Goal: Ask a question: Seek information or help from site administrators or community

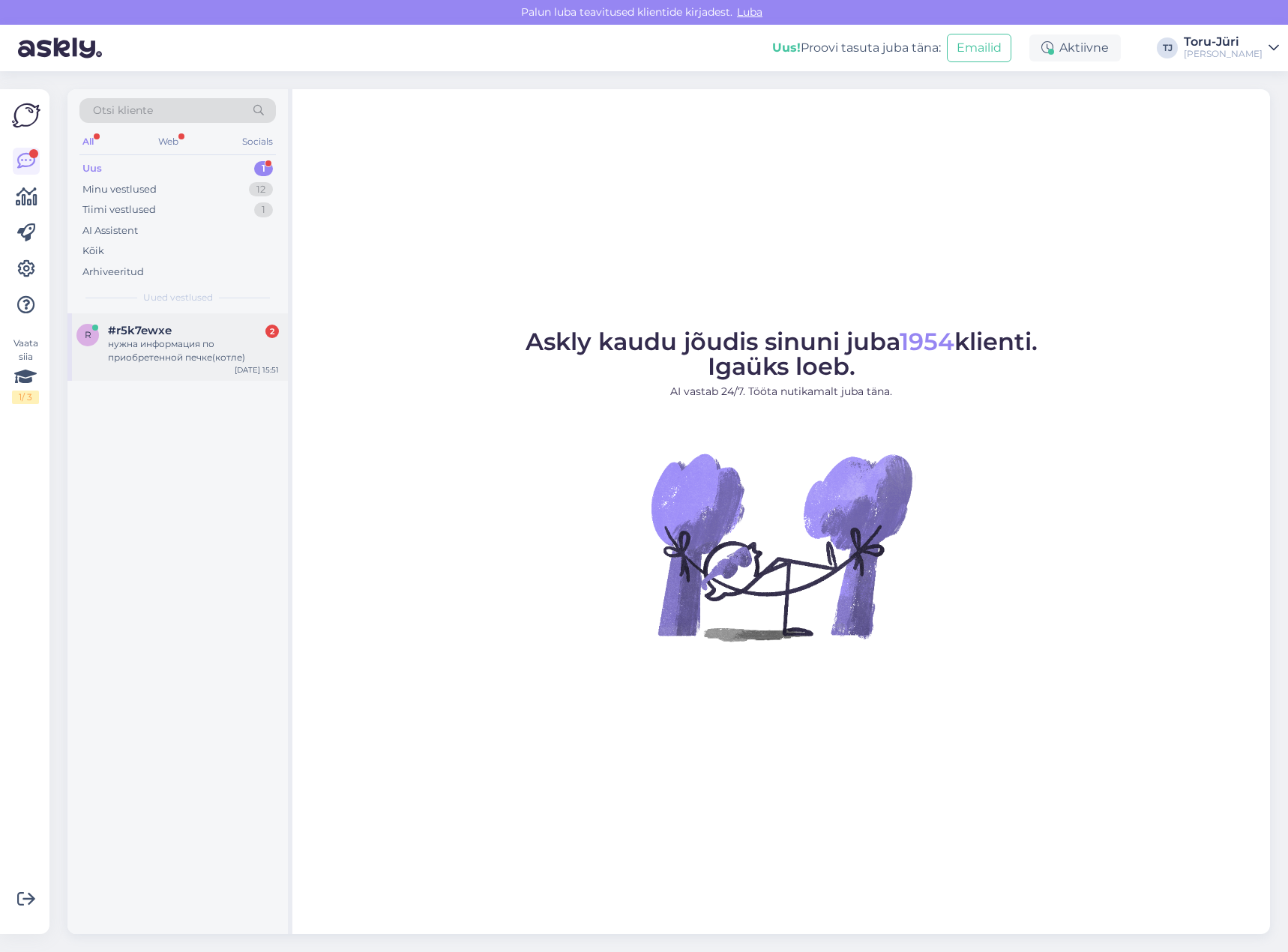
click at [171, 346] on div "нужна информация по приобретенной печке(котле)" at bounding box center [194, 351] width 171 height 27
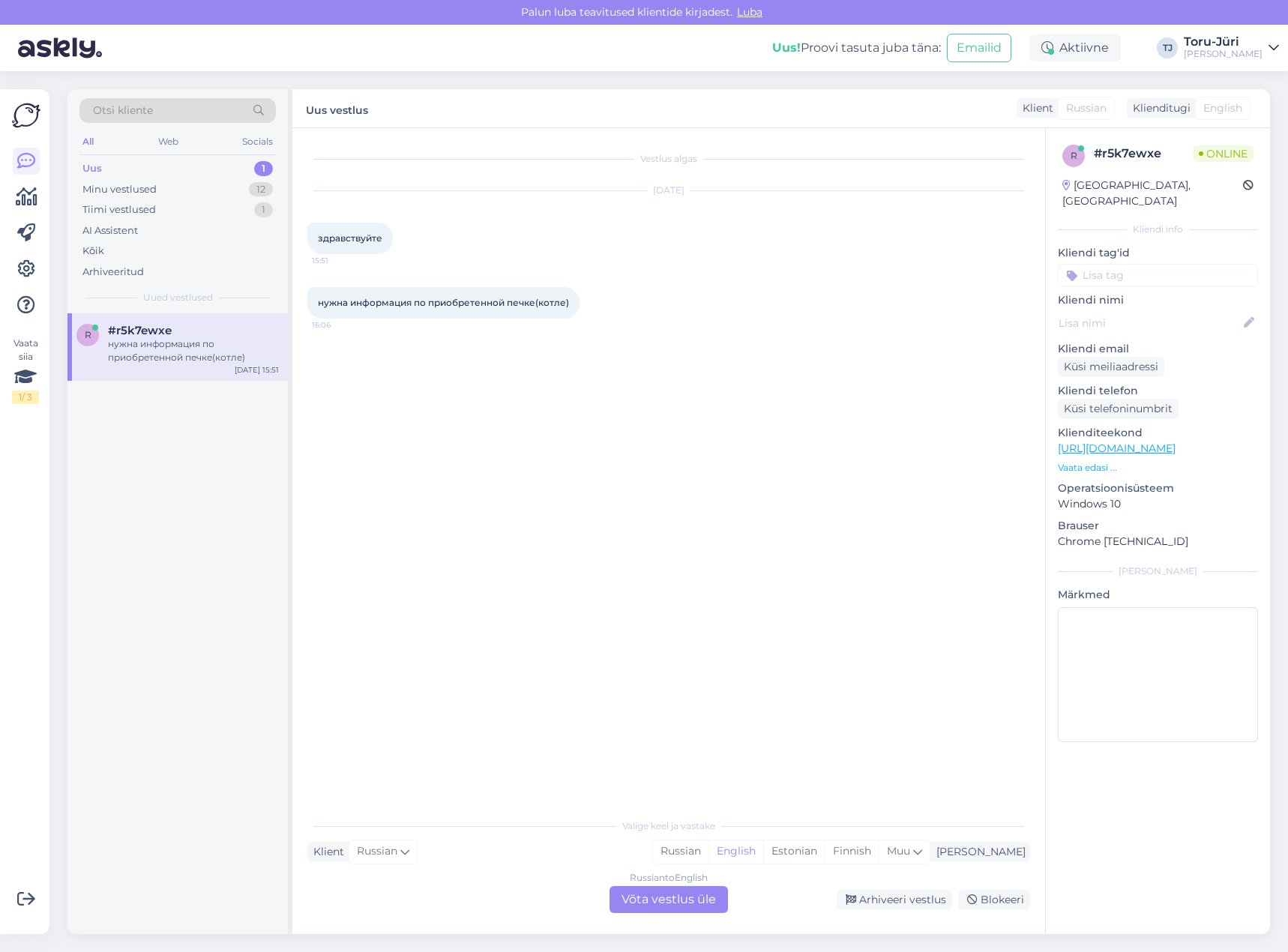
drag, startPoint x: 682, startPoint y: 900, endPoint x: 688, endPoint y: 891, distance: 10.8
click at [683, 900] on div "Russian to English Võta vestlus üle" at bounding box center [669, 899] width 119 height 27
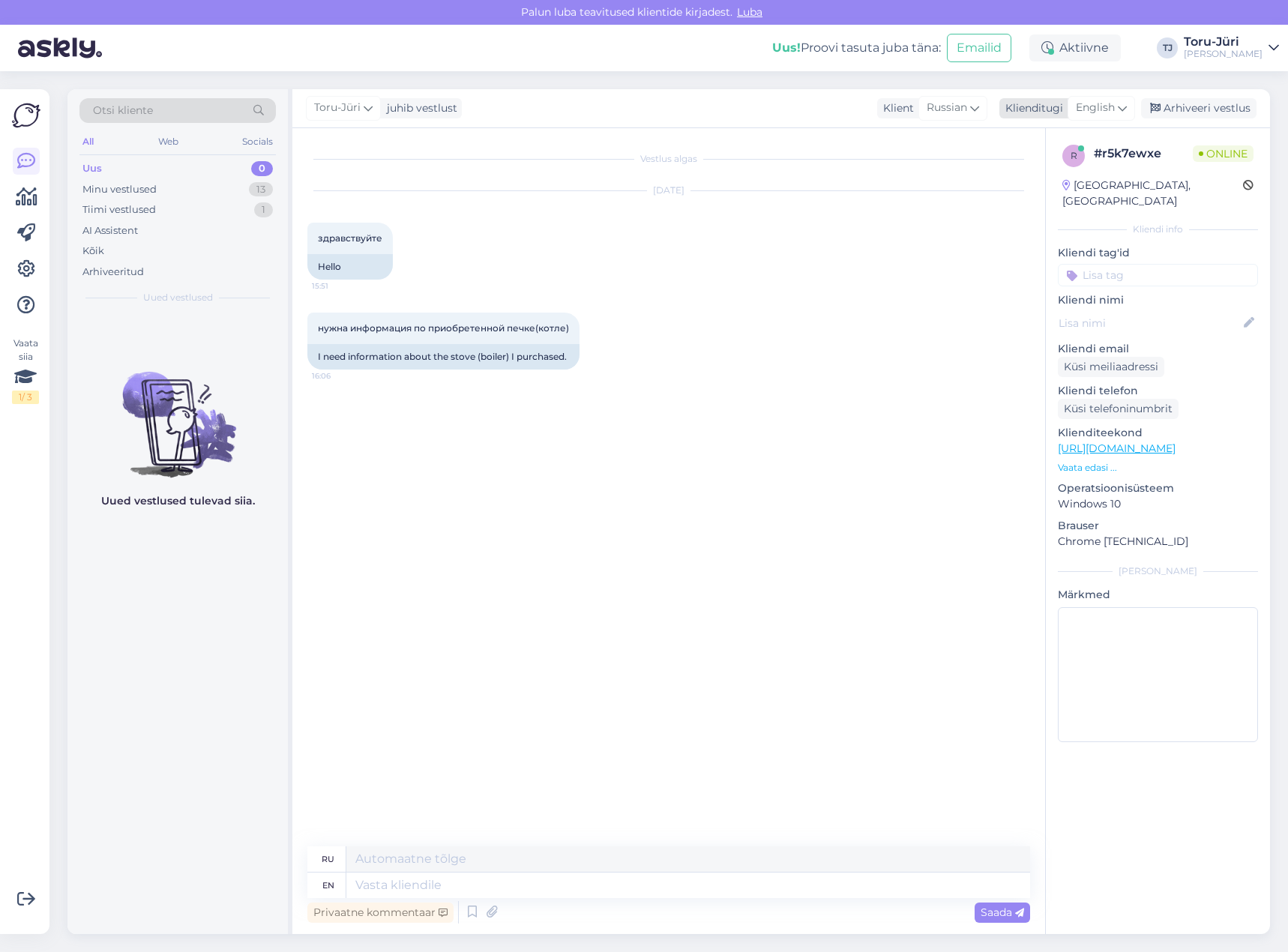
click at [1115, 105] on span "English" at bounding box center [1094, 107] width 39 height 16
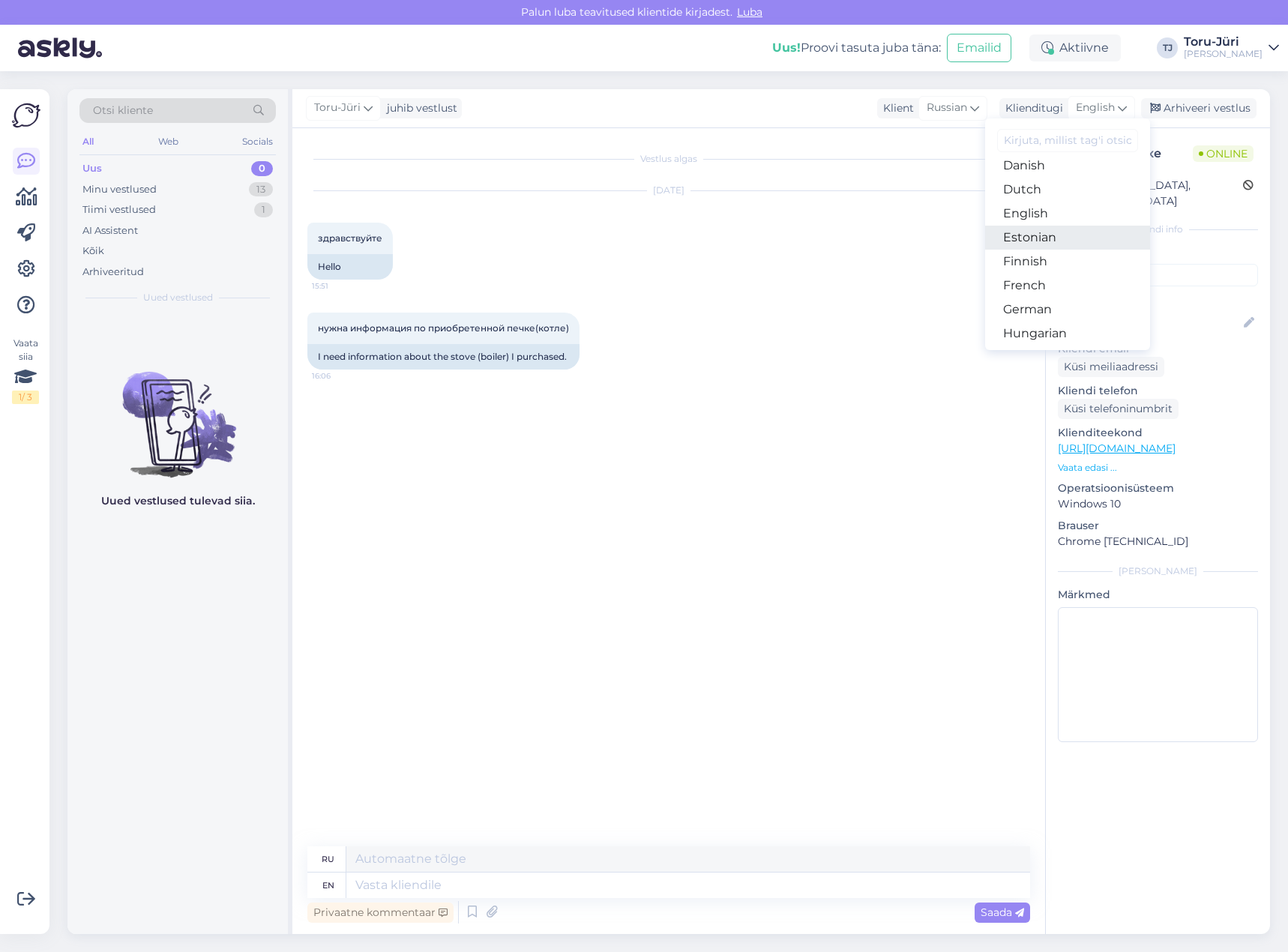
scroll to position [150, 0]
click at [1062, 222] on link "Estonian" at bounding box center [1068, 217] width 165 height 24
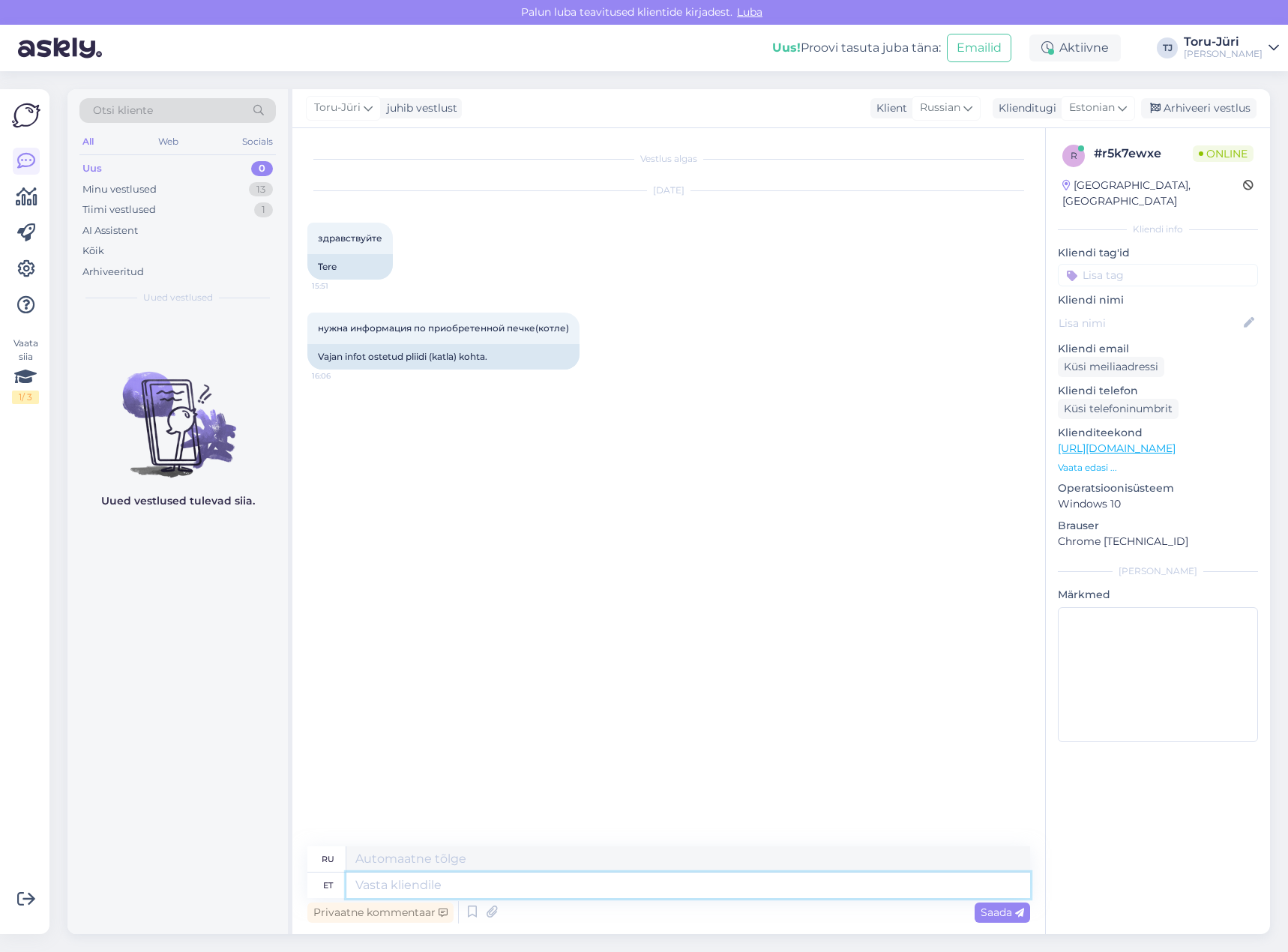
click at [632, 883] on textarea at bounding box center [687, 885] width 683 height 26
type textarea "Tere!"
type textarea "Привет!"
type textarea "Mida"
type textarea "Что"
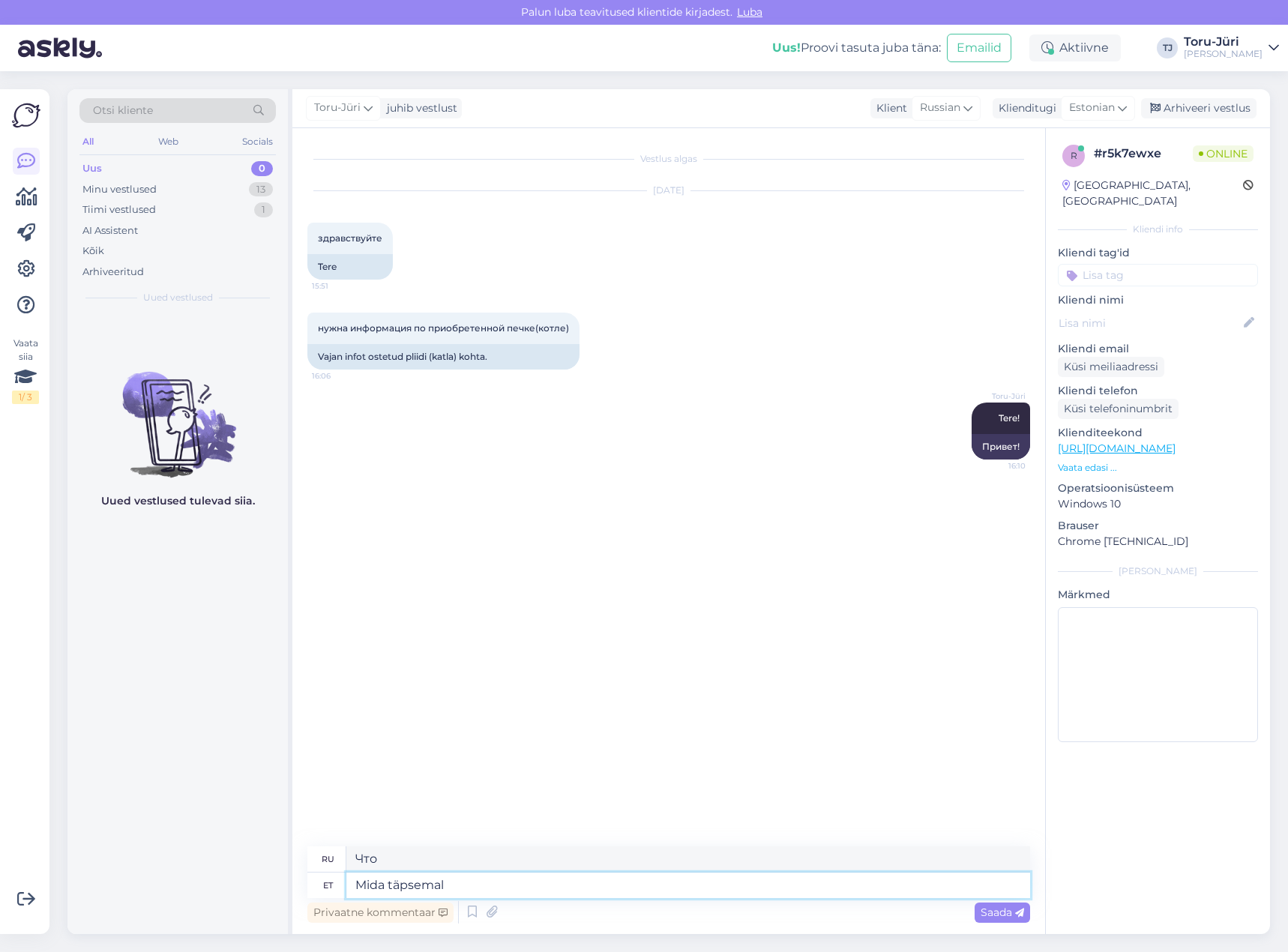
type textarea "Mida täpsemalt"
type textarea "Что именно"
type textarea "Mida täpsemalt soovite e"
type textarea "Чего именно вы хотите?"
type textarea "Mida täpsemalt soovite teada"
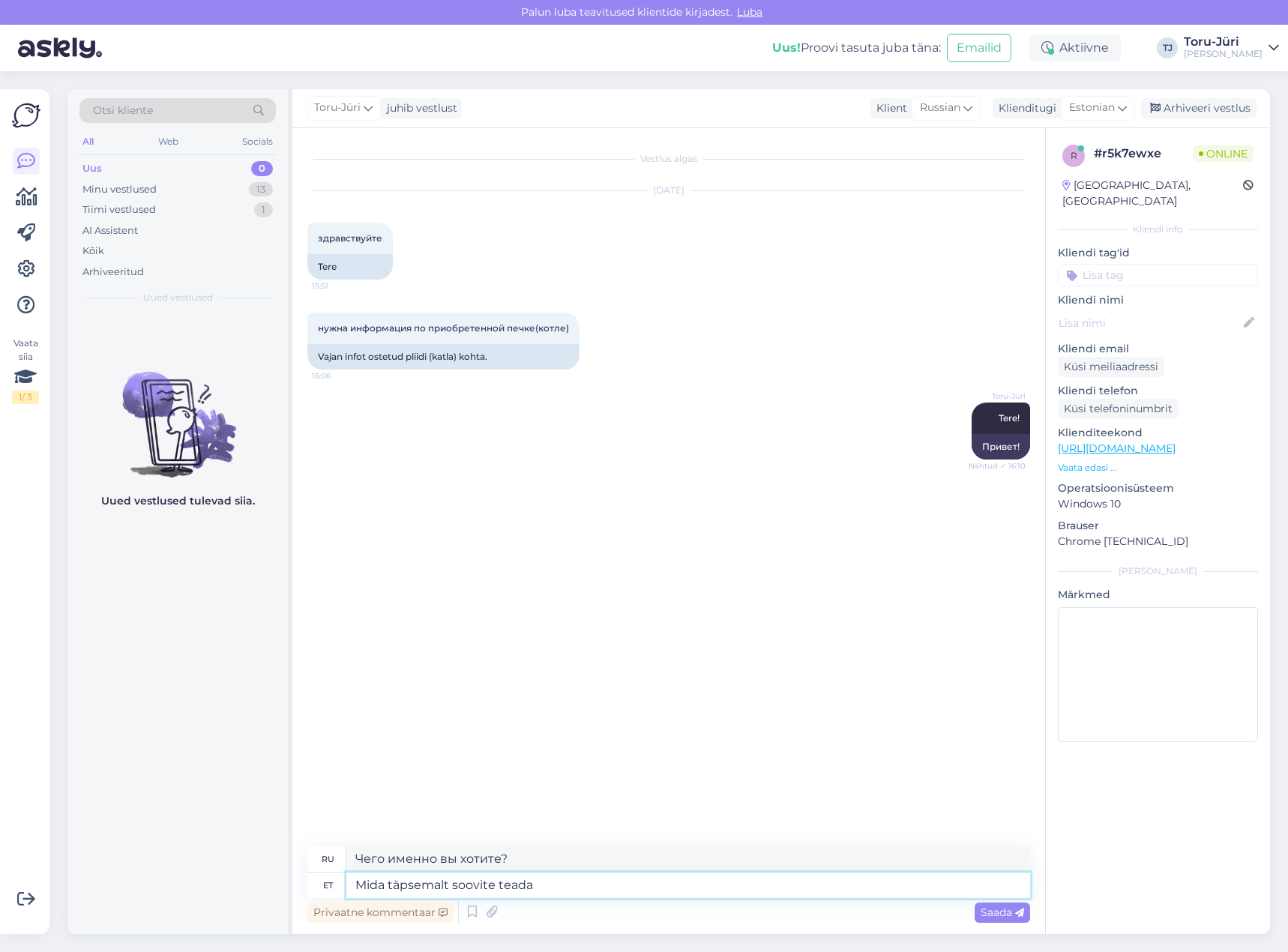
type textarea "Что именно вы хотите знать?"
type textarea "Mida täpsemalt soovite teada?"
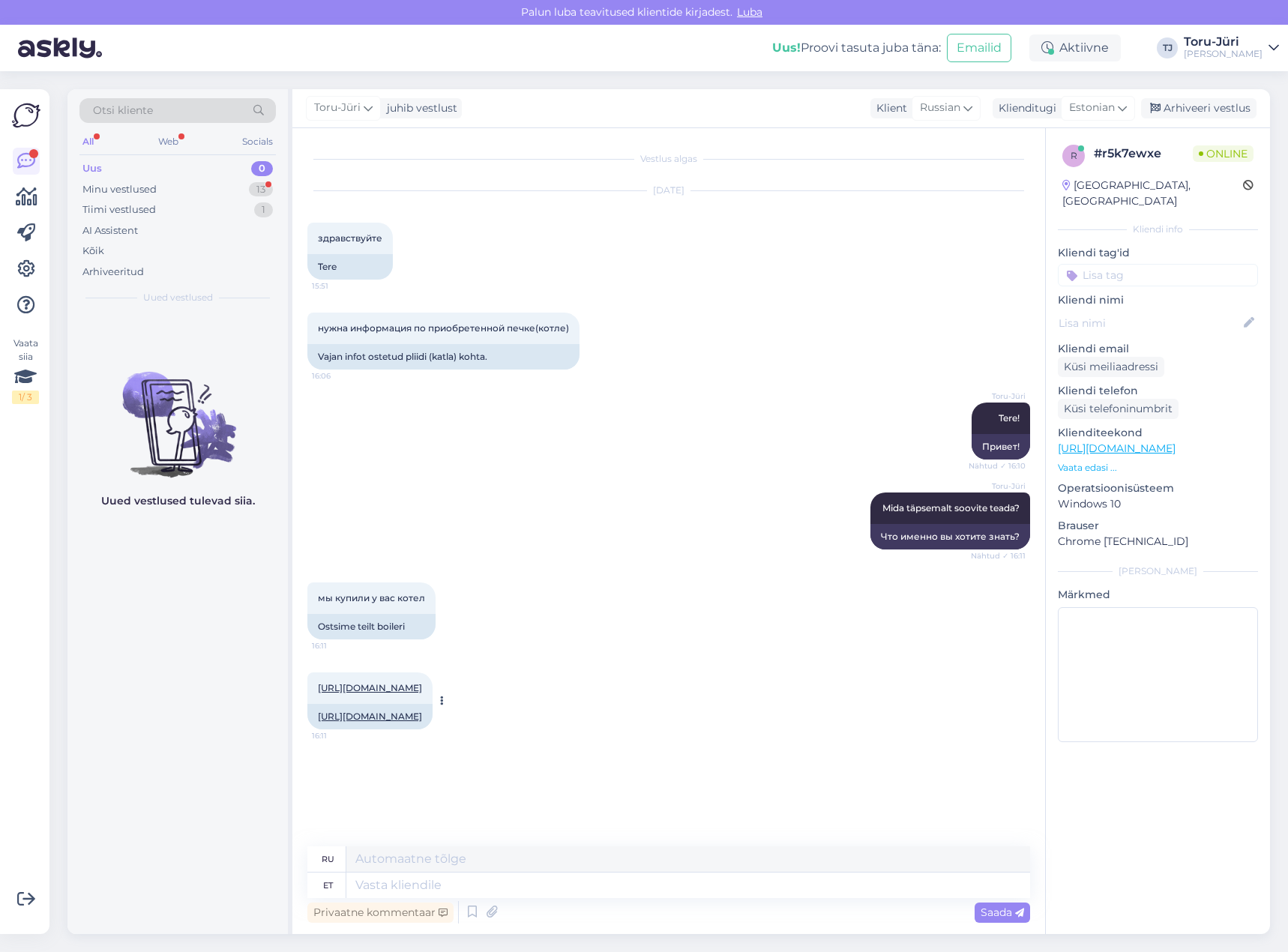
click at [422, 688] on link "[URL][DOMAIN_NAME]" at bounding box center [370, 688] width 104 height 12
click at [602, 890] on textarea at bounding box center [687, 885] width 683 height 26
click at [556, 884] on textarea at bounding box center [687, 885] width 683 height 26
click at [159, 184] on div "Minu vestlused 13" at bounding box center [177, 190] width 196 height 21
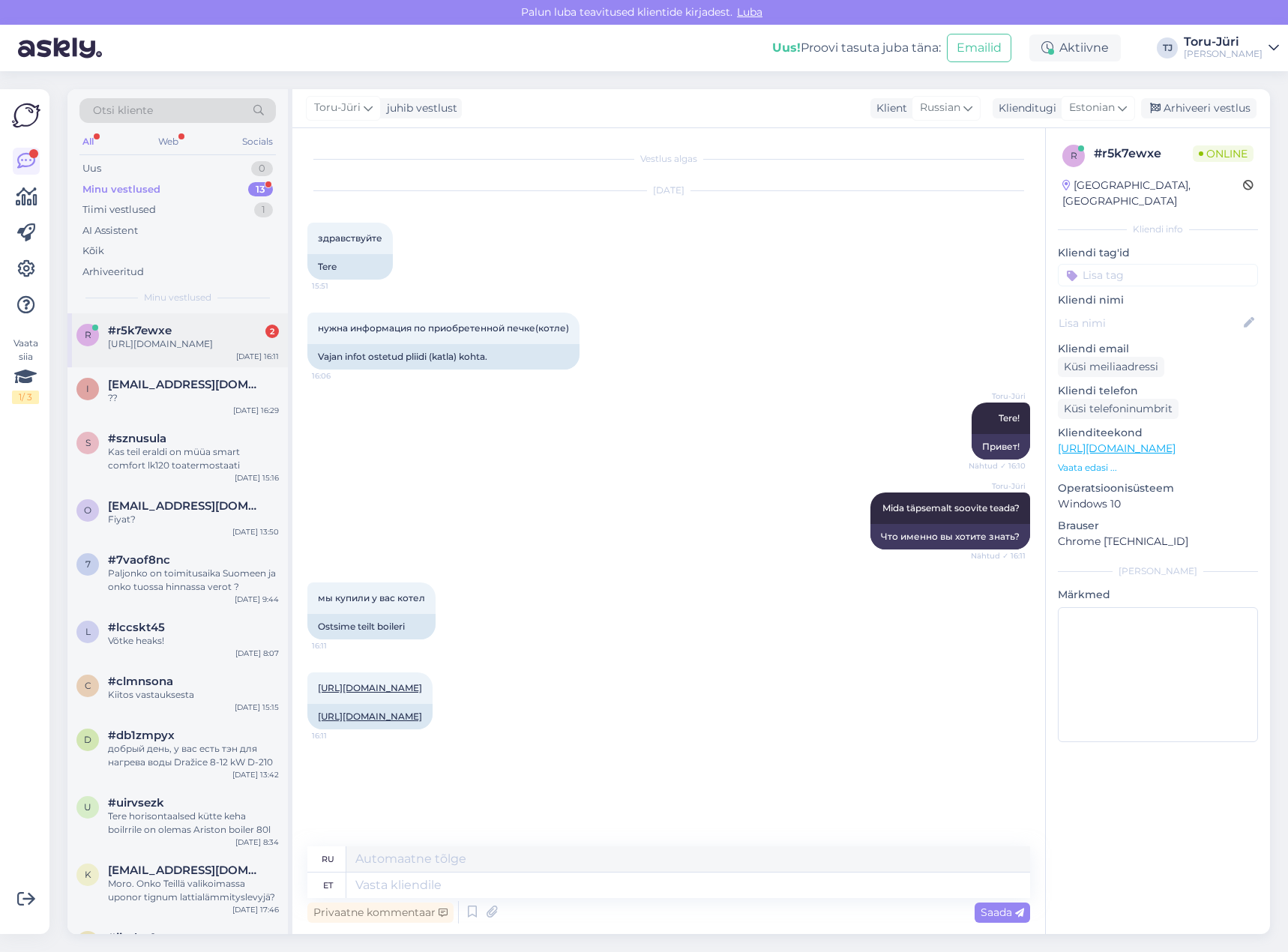
click at [197, 351] on div "[URL][DOMAIN_NAME]" at bounding box center [194, 344] width 171 height 13
click at [434, 886] on textarea at bounding box center [687, 885] width 683 height 26
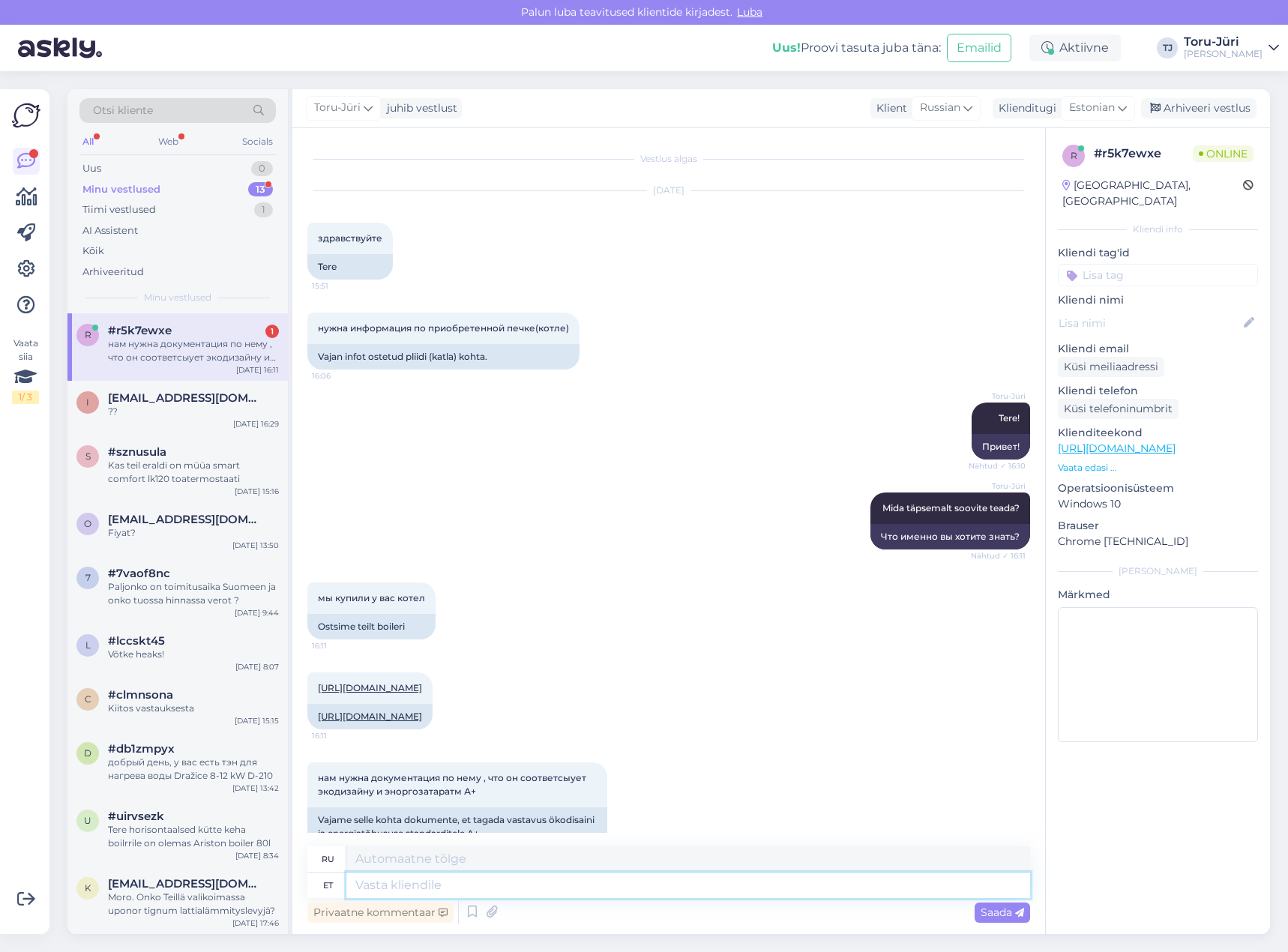
scroll to position [57, 0]
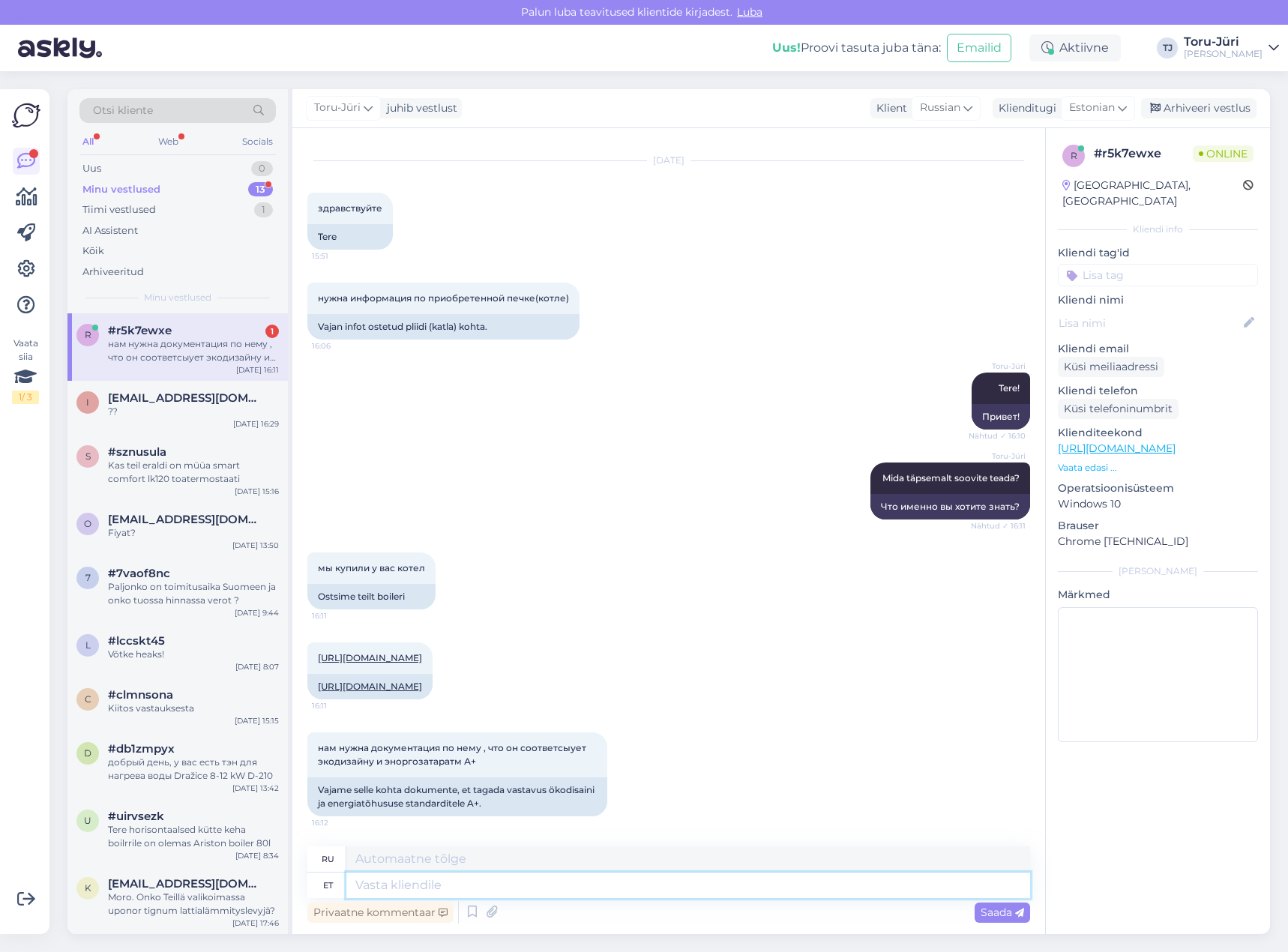
click at [466, 887] on textarea at bounding box center [687, 885] width 683 height 26
type textarea "K"
type textarea "Andke o"
type textarea "Давать"
type textarea "Andke oma"
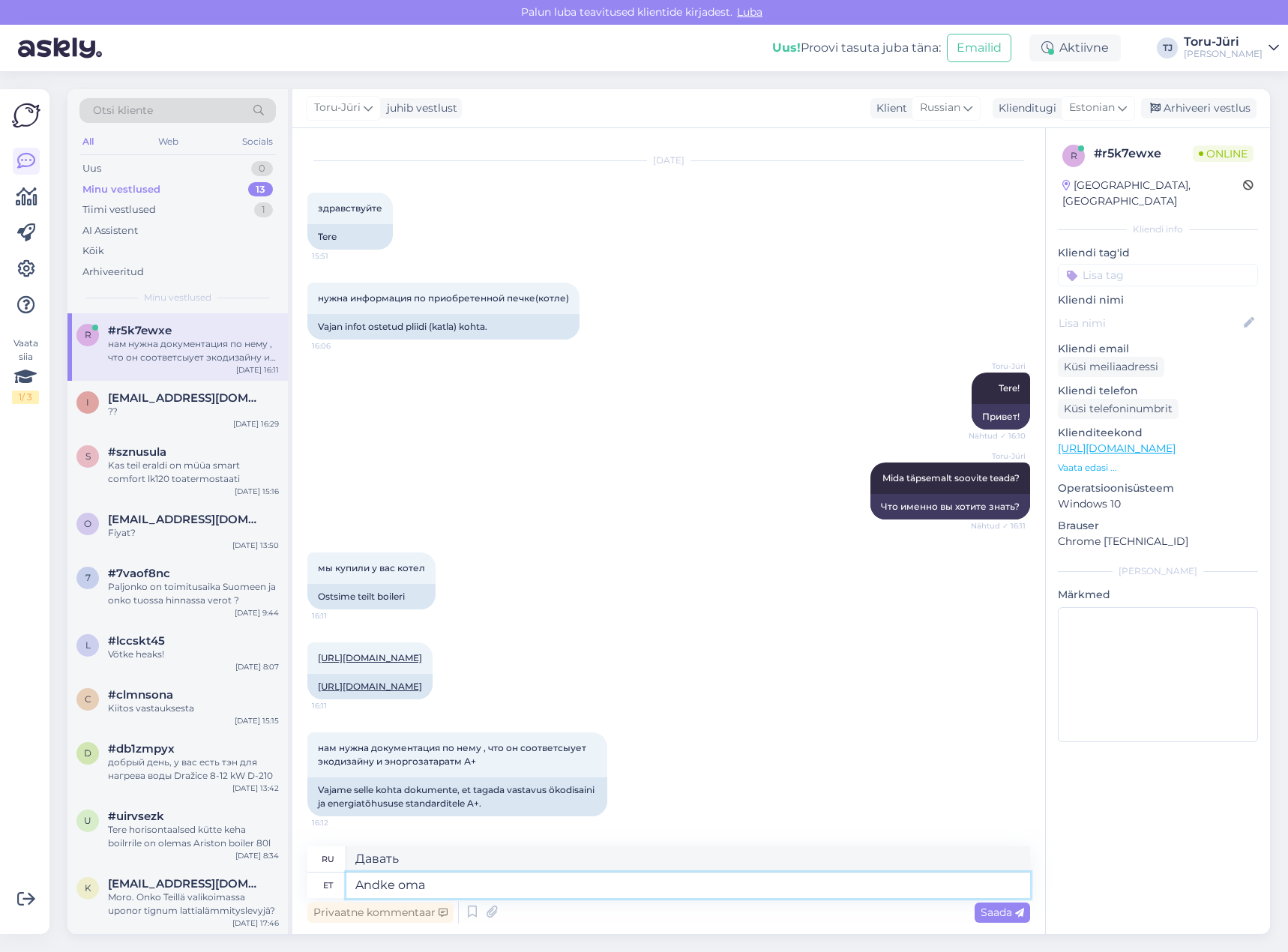
type textarea "Дай свой"
type textarea "Andke oma e-posti"
type textarea "Укажите свой адрес электронной почты"
type textarea "Andke oma e-postiaadress."
type textarea "Пожалуйста, укажите ваш адрес электронной почты."
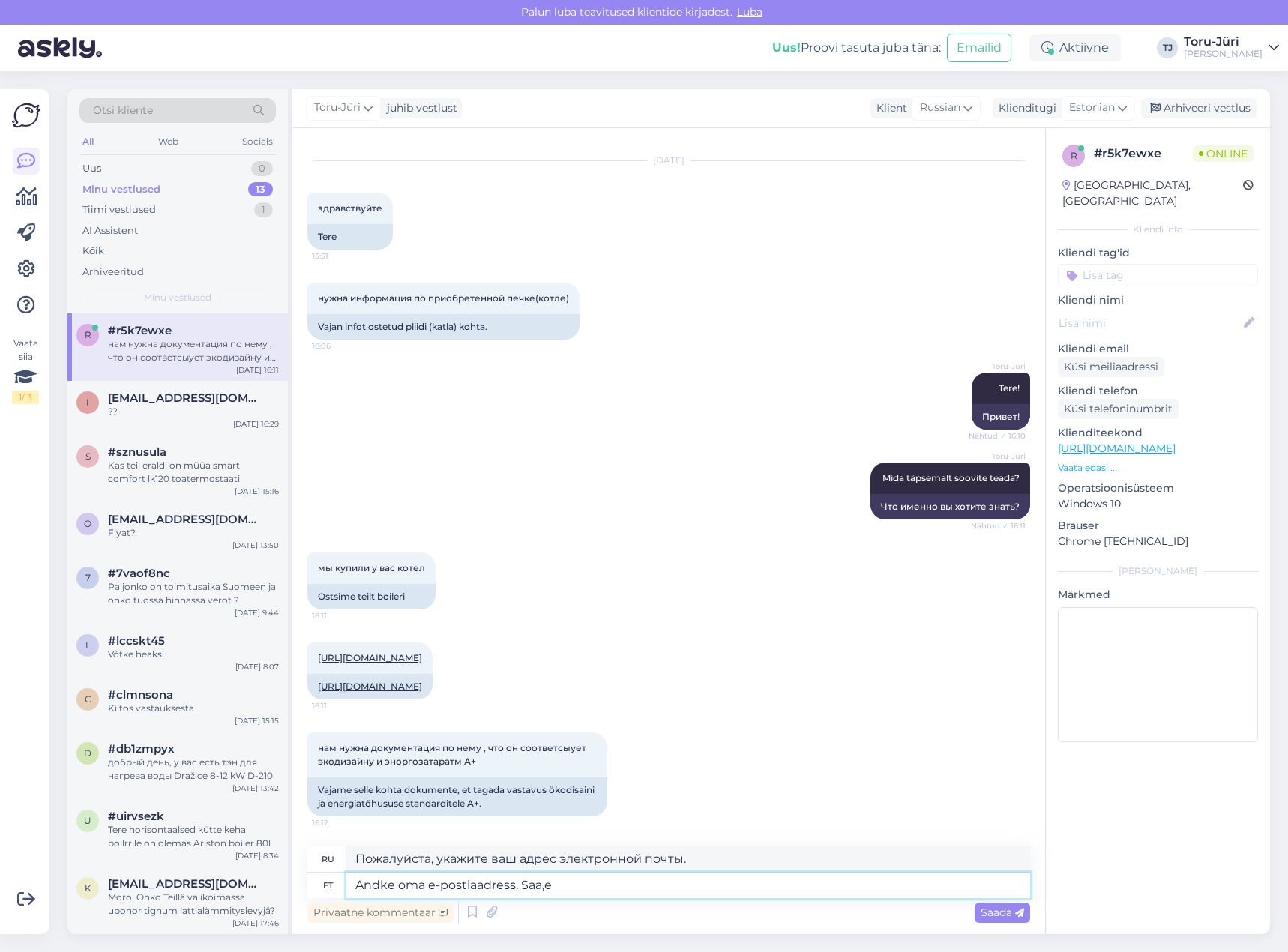
type textarea "Andke oma e-postiaadress. Saa,e"
type textarea "Введите свой адрес электронной почты. Получено."
type textarea "Andke oma e-postiaadress. Saame"
type textarea "Пожалуйста, укажите свой адрес электронной почты. Мы получим"
type textarea "Andke oma e-postiaadress. Saame dokumendid"
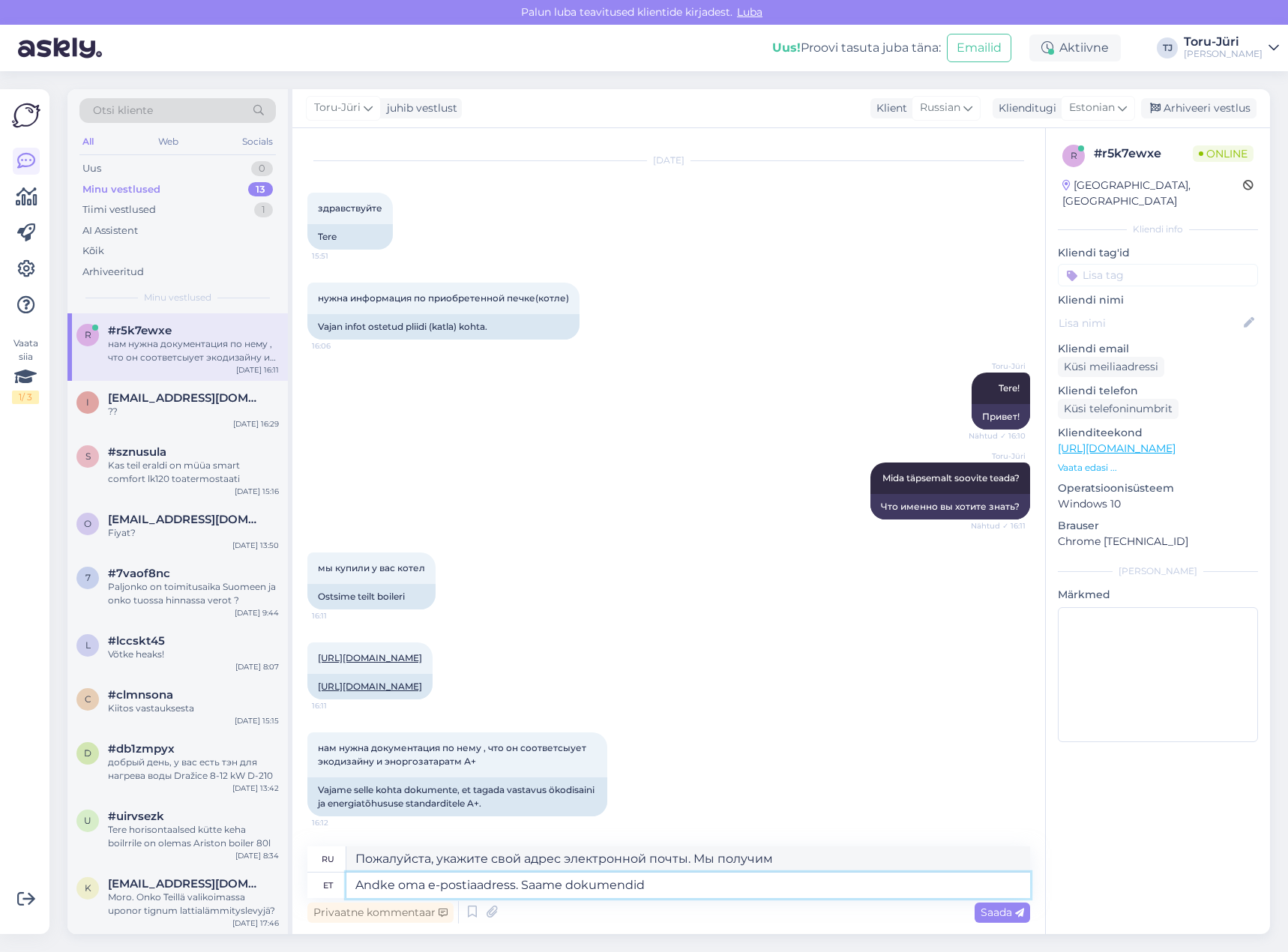
type textarea "Укажите свой адрес электронной почты. Мы получим документы."
type textarea "Andke oma e-postiaadress. Saame dokumendid hiljemalt"
type textarea "Пожалуйста, укажите ваш адрес электронной почты. Мы получим документы не позднее"
type textarea "Andke oma e-postiaadress. Saame dokumendid hiljemalt homse"
type textarea "Пожалуйста, укажите свой адрес электронной почты. Мы получим документы не поздн…"
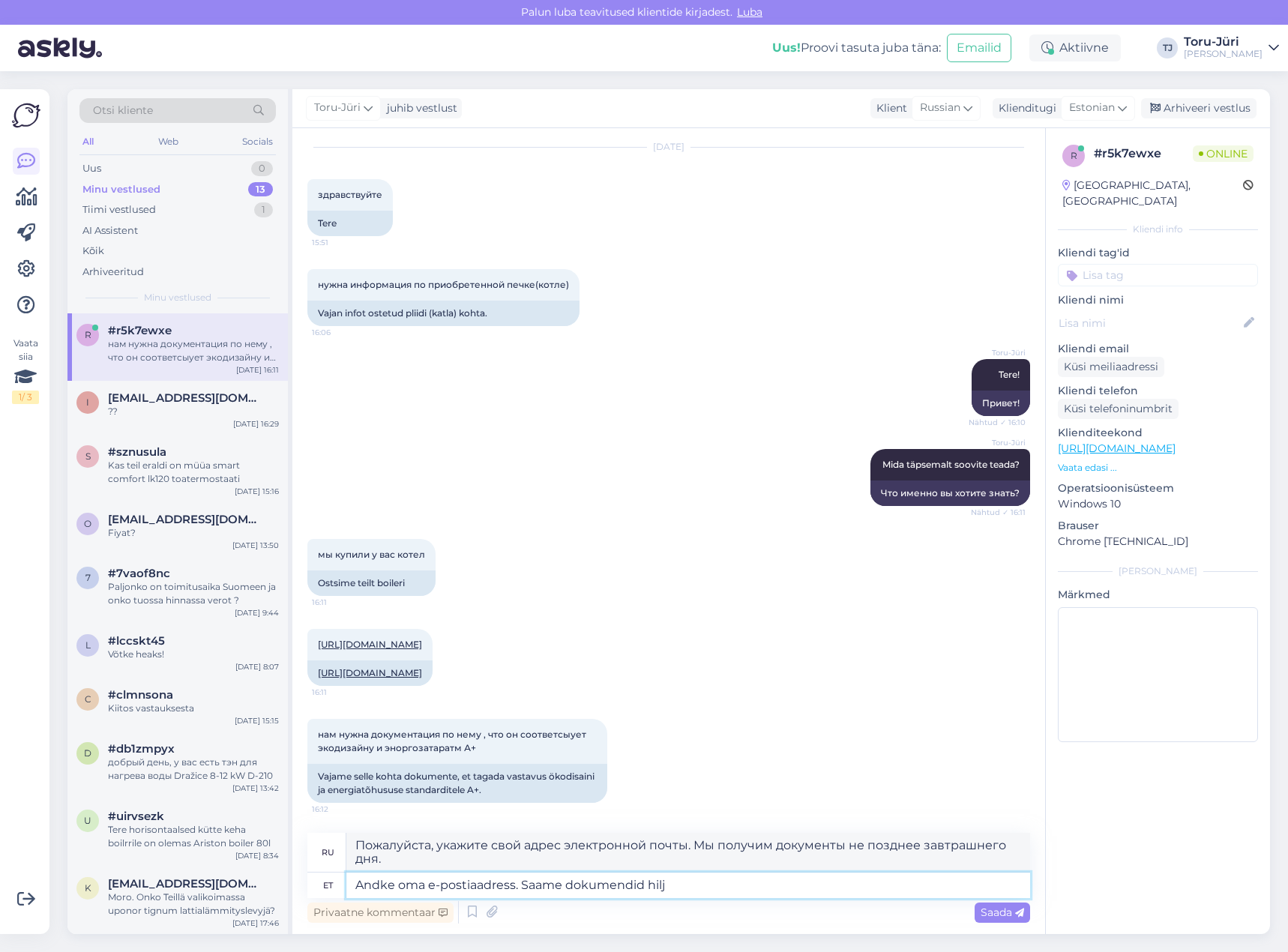
type textarea "Andke oma e-postiaadress. Saame dokumendid hil"
type textarea "Пожалуйста, укажите ваш адрес электронной почты. Мы получим документы не позднее"
type textarea "Andke oma e-postiaadress. Saame dokumendid"
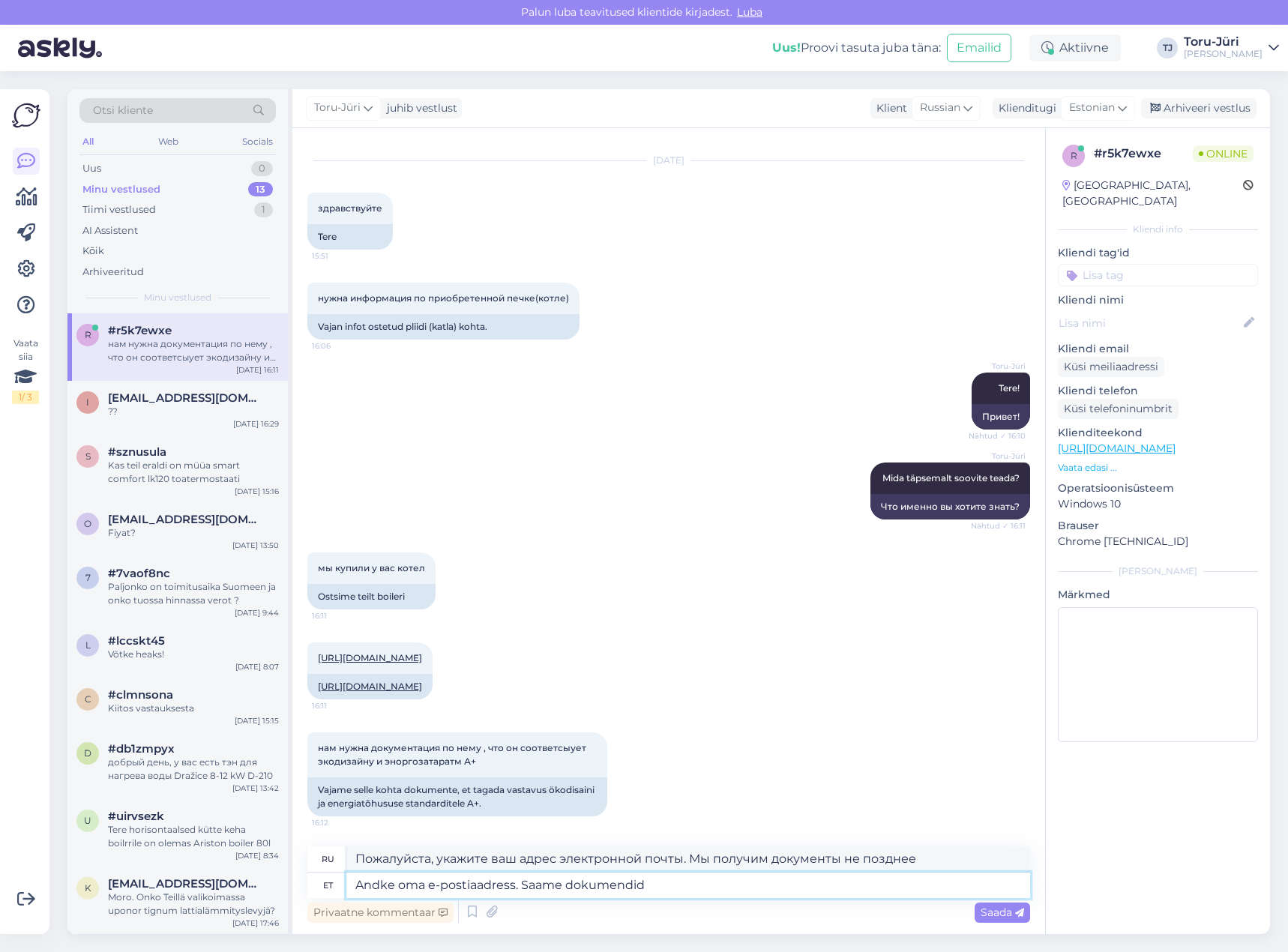
type textarea "Укажите свой адрес электронной почты. Мы получим документы."
type textarea "Andke oma e-postiaadress. Sa"
type textarea "Пожалуйста, укажите свой адрес электронной почты. Мы получим"
type textarea "Andke oma e-postiaadress."
type textarea "Пожалуйста, укажите ваш адрес электронной почты."
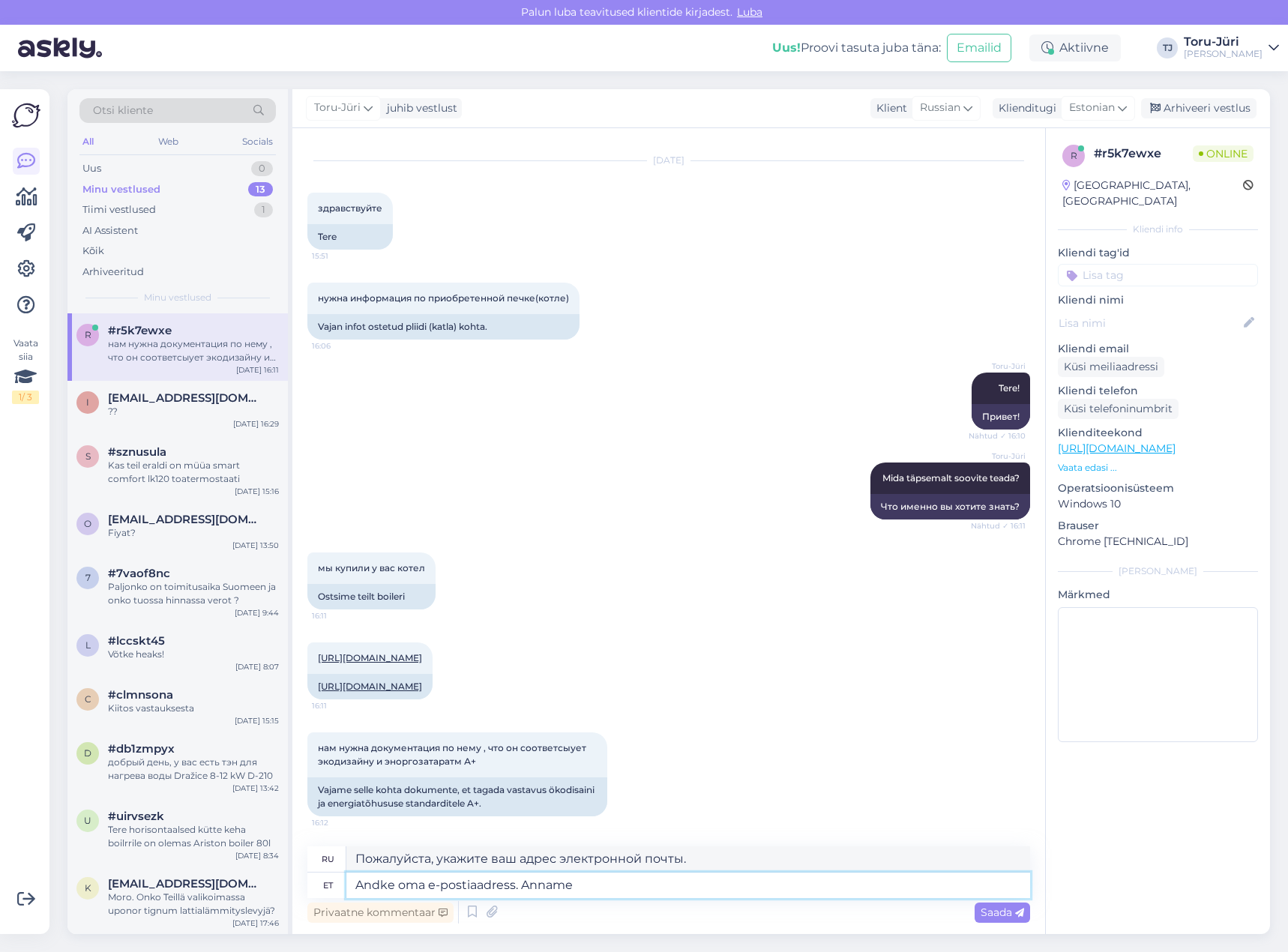
type textarea "Andke oma e-postiaadress. Anname"
type textarea "Пожалуйста, укажите свой адрес электронной почты. Мы"
type textarea "Andke oma e-postiaadress. Anname Teile"
type textarea "Введите свой адрес электронной почты. Мы предоставим вам"
type textarea "Andke oma e-postiaadress. Anname Teile tagasisidet"
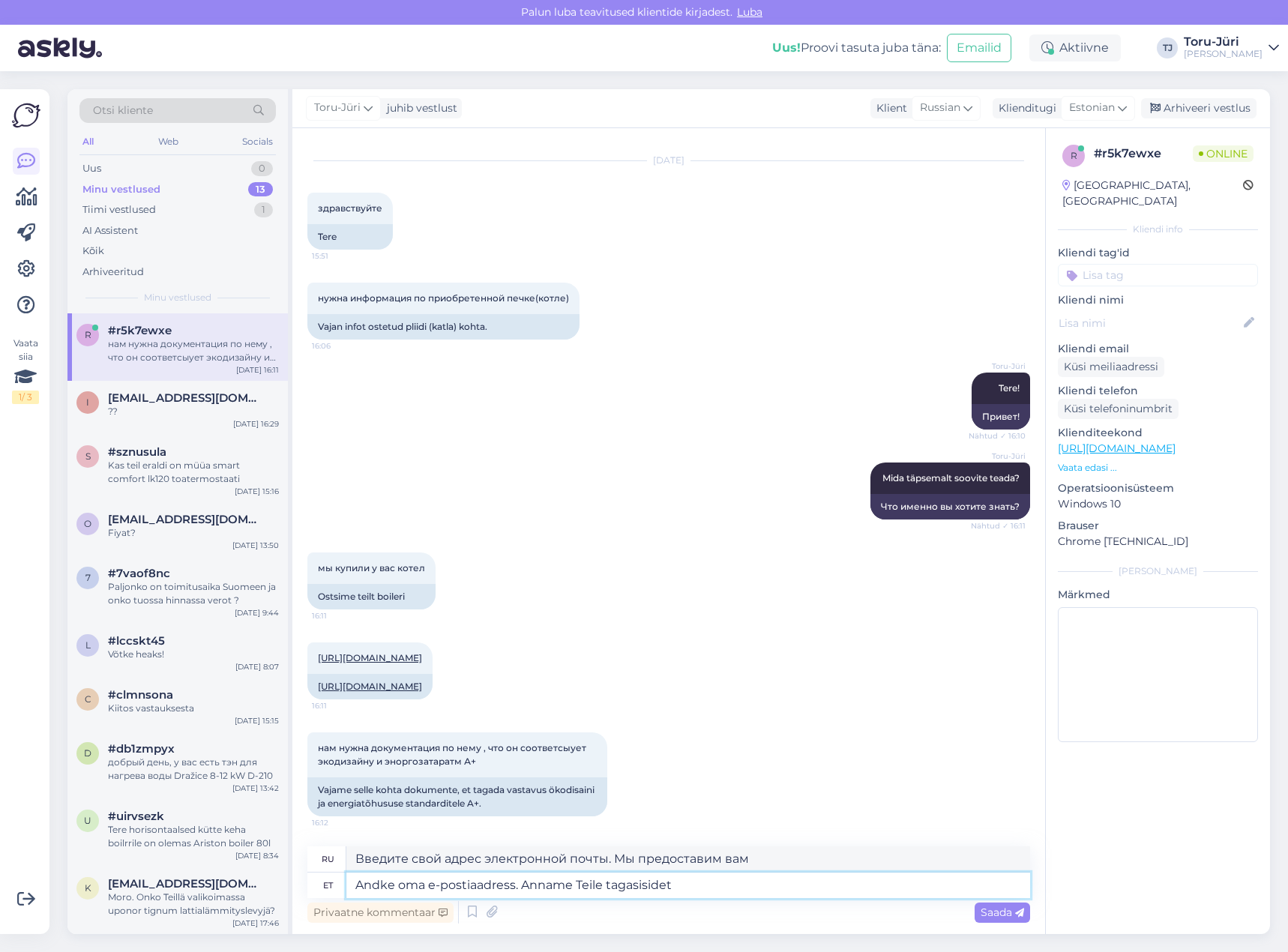
type textarea "Введите свой адрес электронной почты. Мы дадим вам обратную связь."
type textarea "Andke oma e-postiaadress. Anname Teile tagasisidet lähipäevil"
type textarea "Пожалуйста, укажите свой адрес электронной почты. Мы свяжемся с вами в ближайши…"
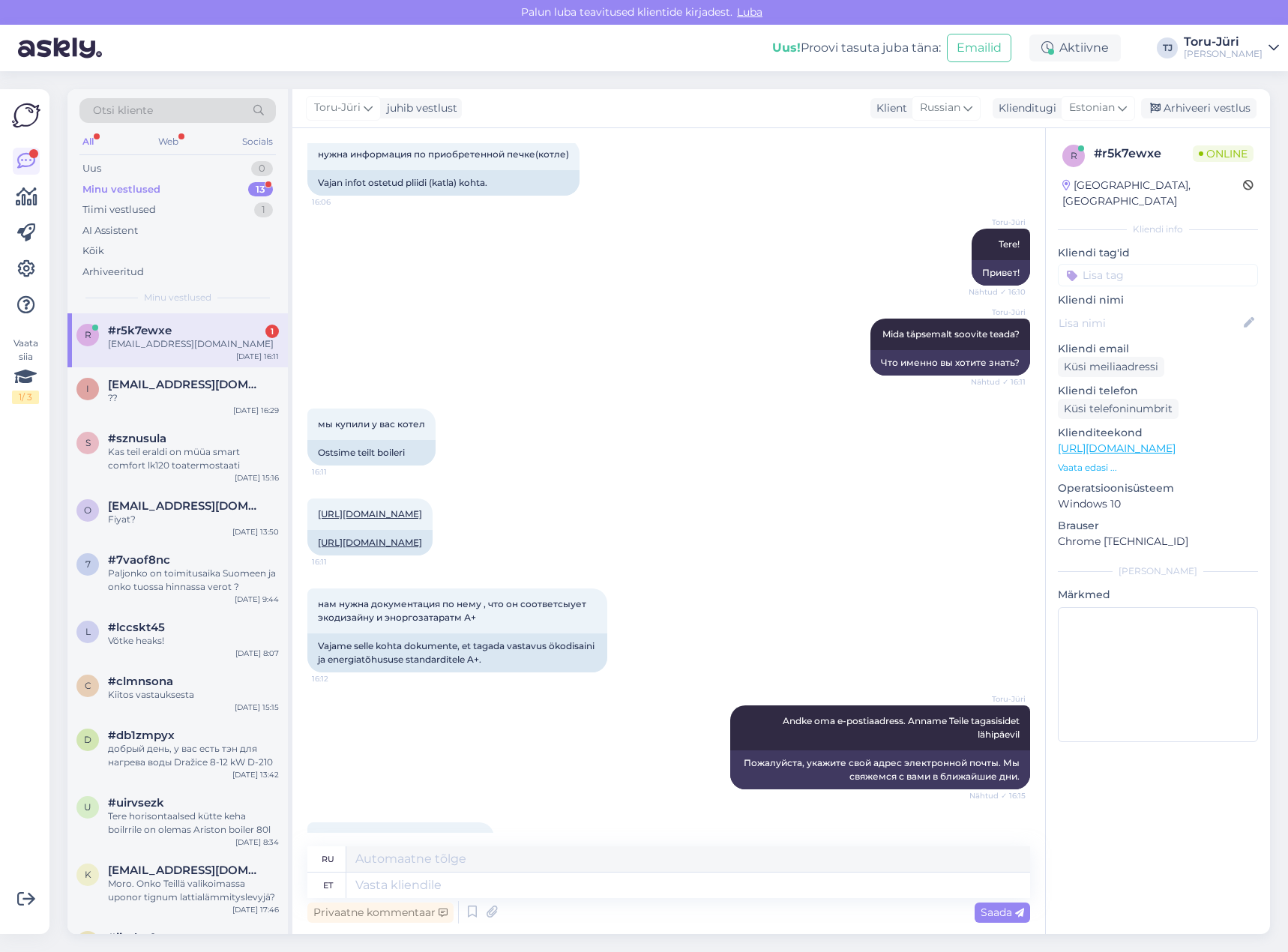
scroll to position [264, 0]
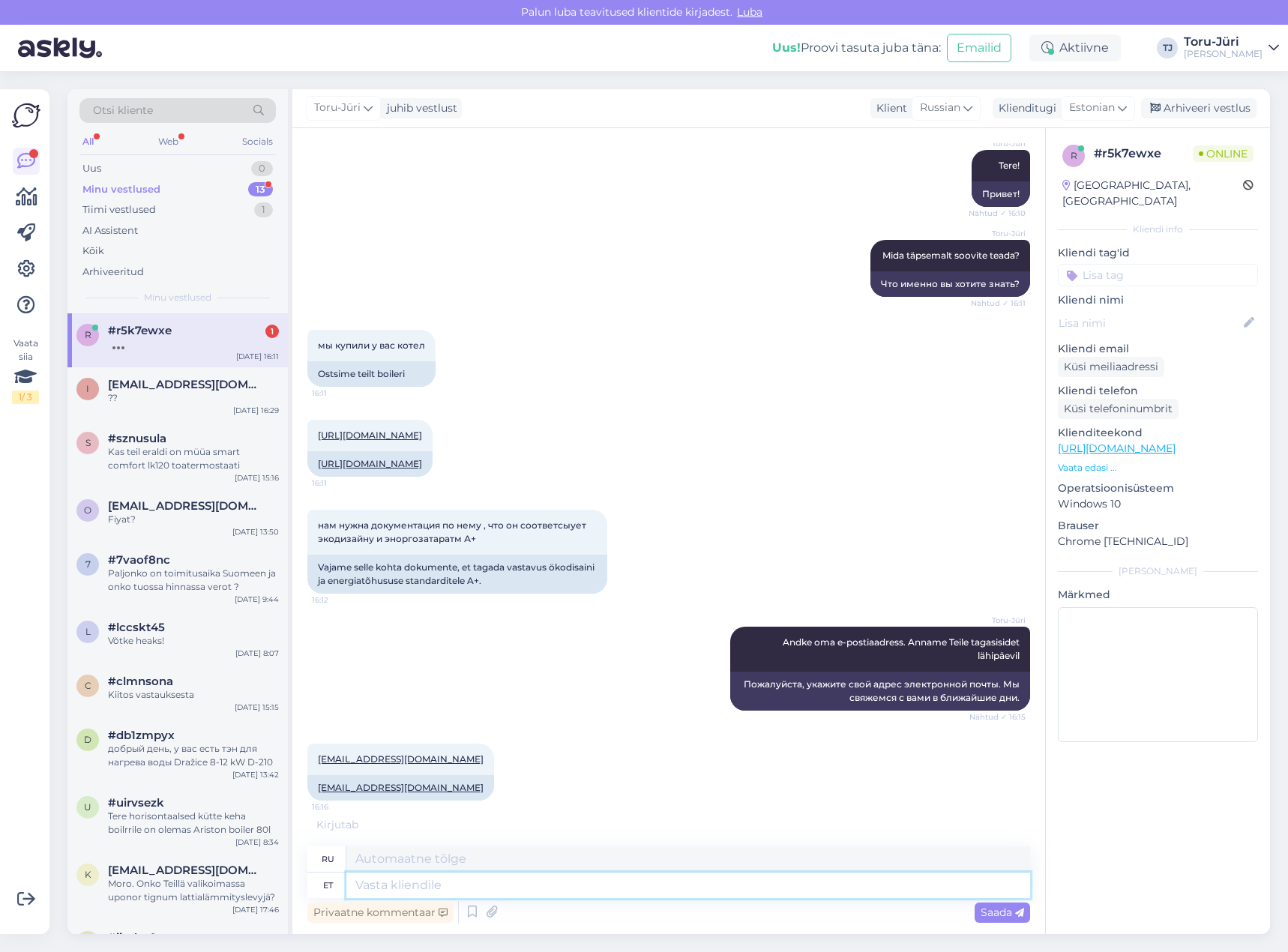
click at [777, 885] on textarea at bounding box center [687, 885] width 683 height 26
type textarea "Tänan!"
type textarea "Спасибо!"
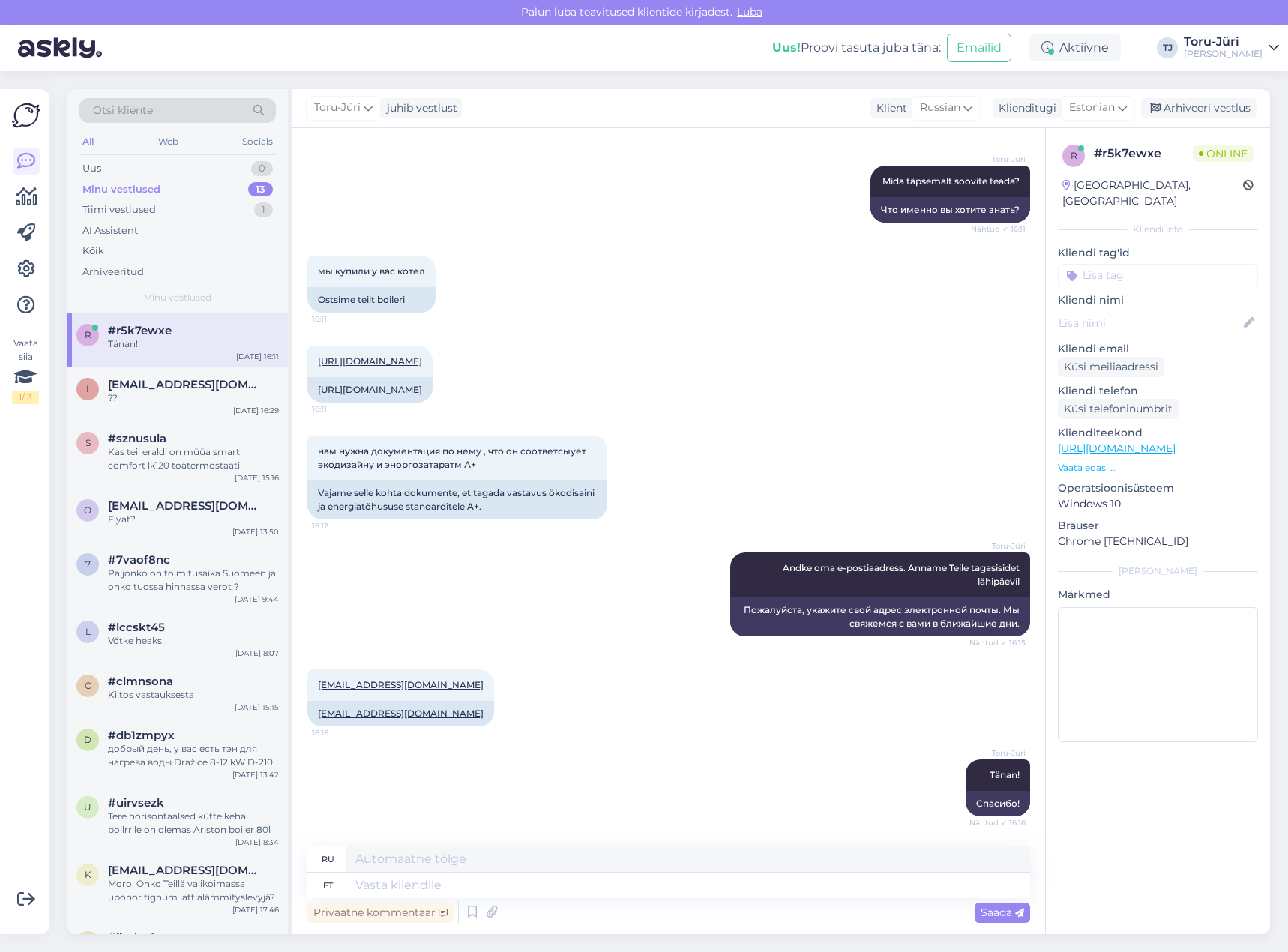
scroll to position [444, 0]
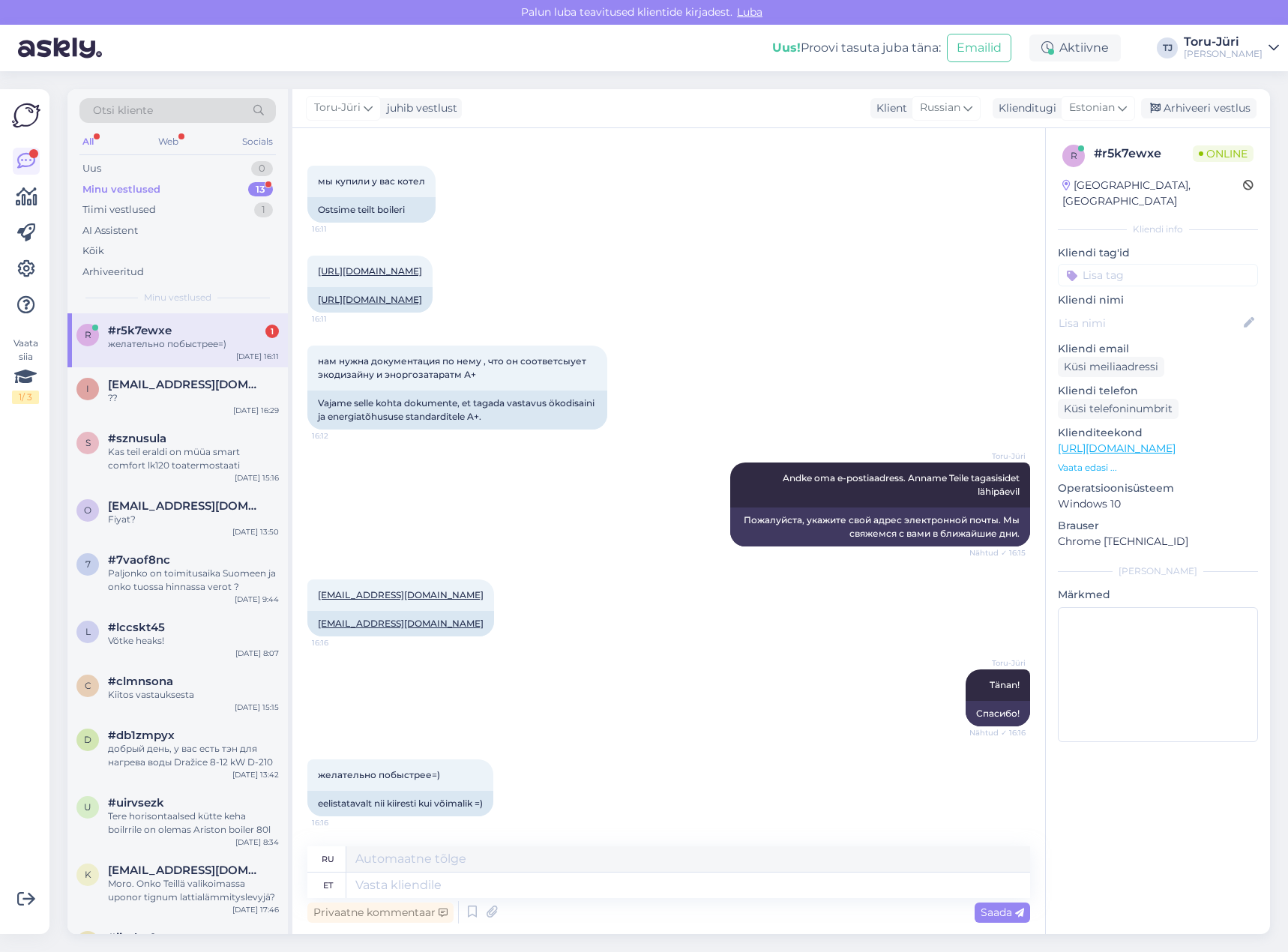
click at [219, 339] on div "желательно побыстрее=)" at bounding box center [194, 344] width 171 height 13
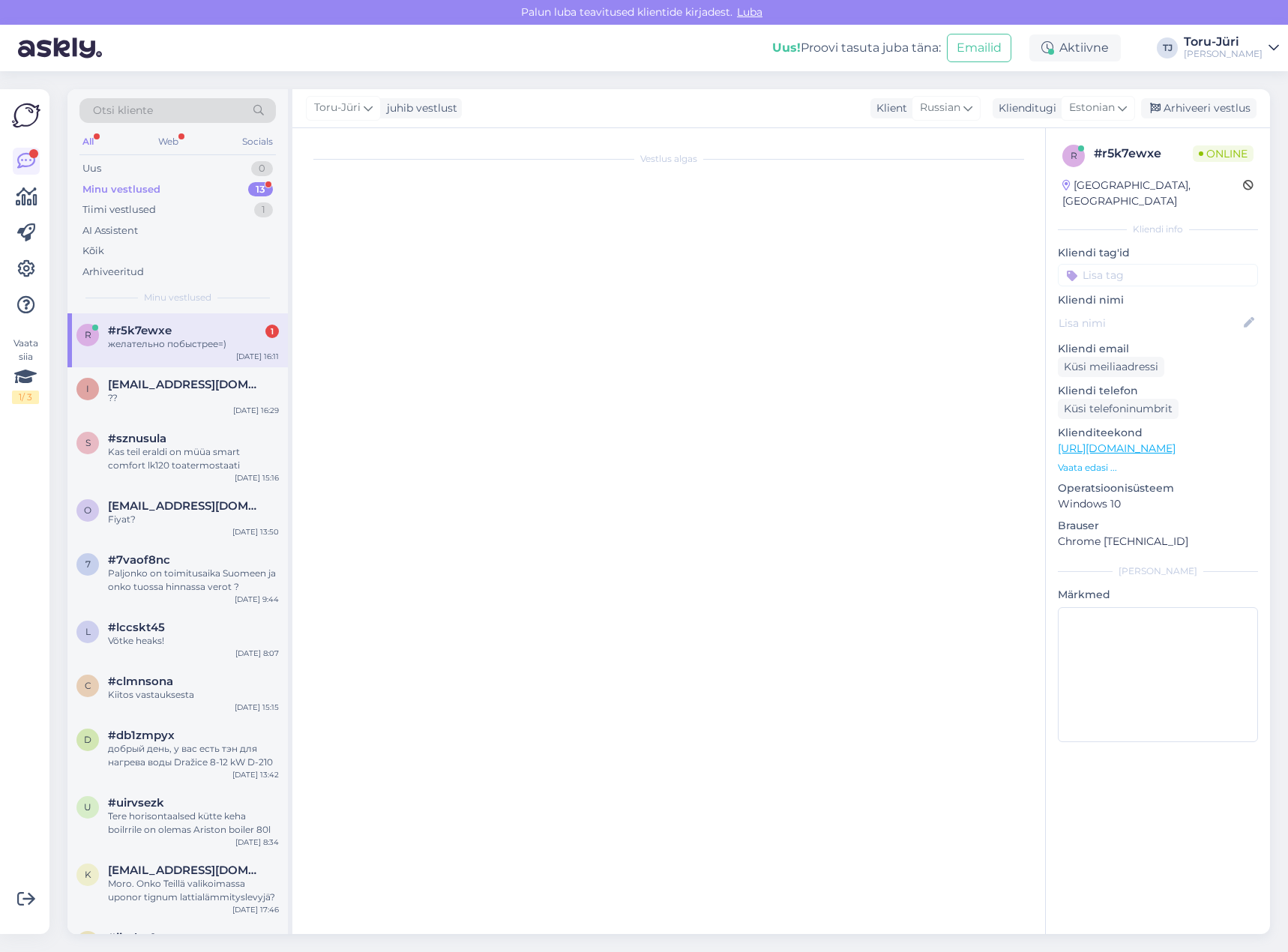
scroll to position [0, 0]
